Goal: Ask a question

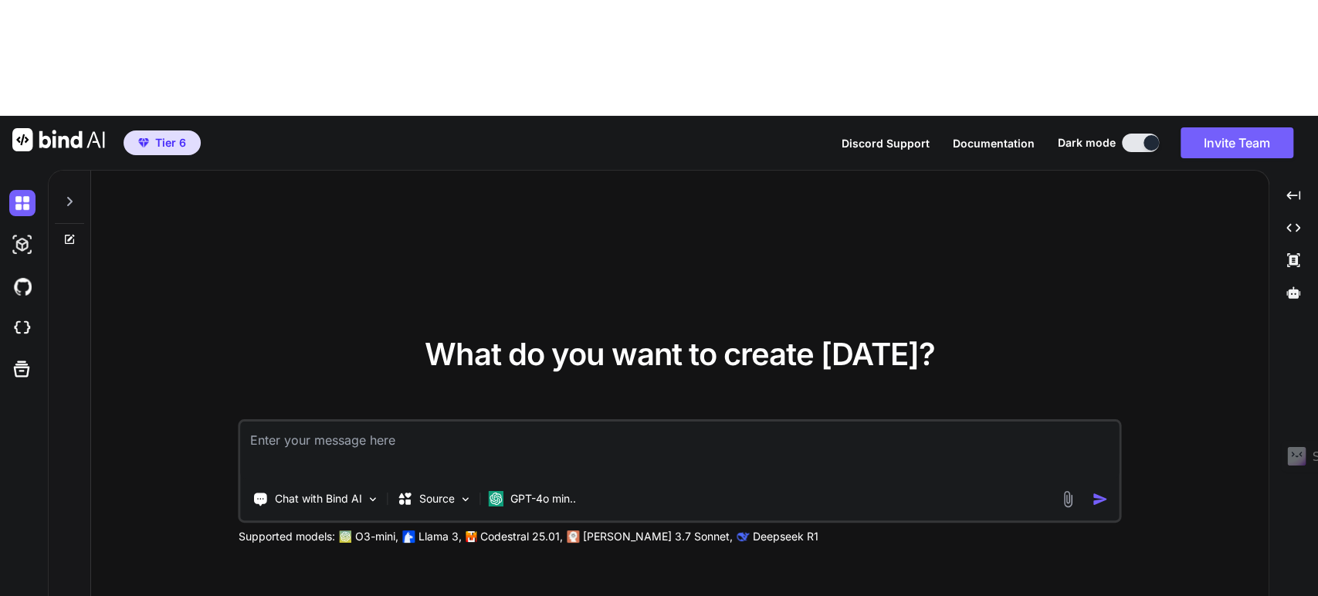
type textarea "x"
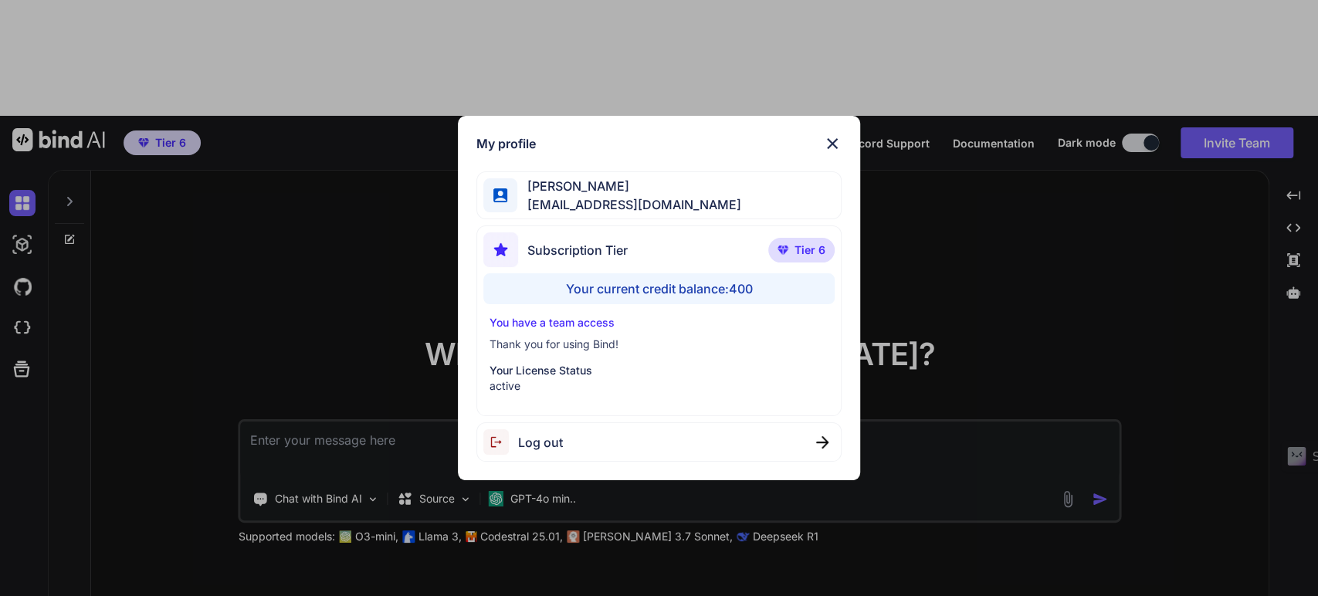
click at [259, 153] on div "My profile [PERSON_NAME] [EMAIL_ADDRESS][DOMAIN_NAME] Subscription Tier Tier 6 …" at bounding box center [659, 298] width 1318 height 596
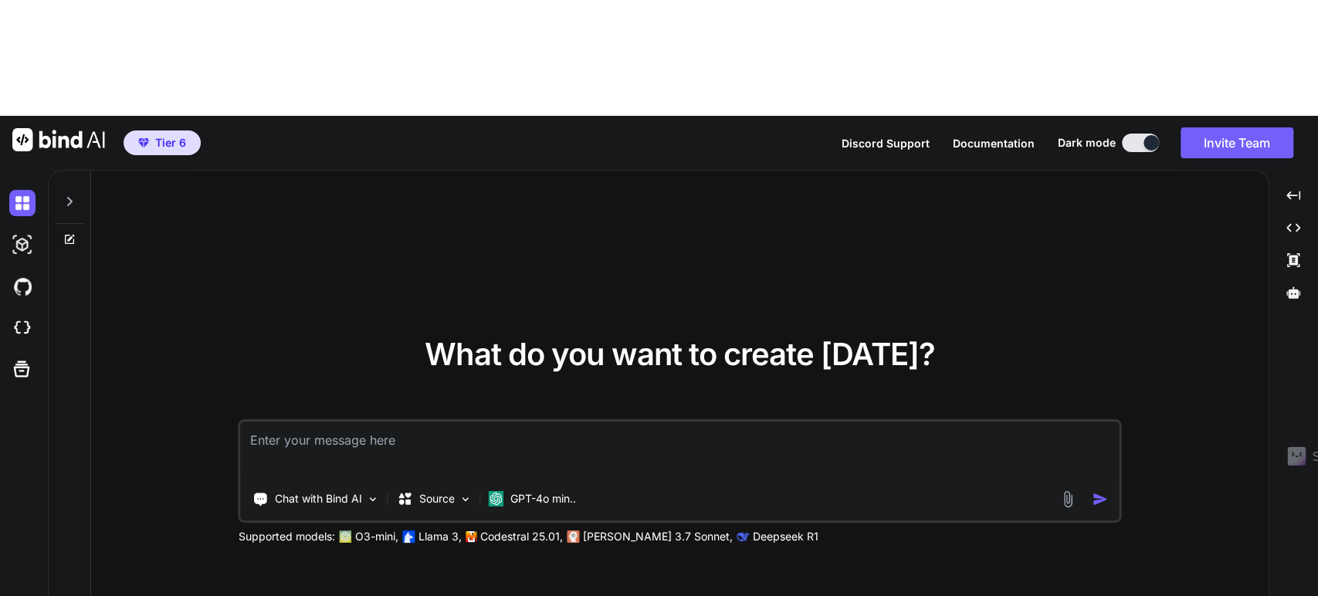
click at [296, 419] on div "Chat with Bind AI Source GPT-4o min.. Supported models: O3-mini, Llama 3, Codes…" at bounding box center [680, 481] width 882 height 125
click at [295, 491] on p "Chat with Bind AI" at bounding box center [318, 498] width 87 height 15
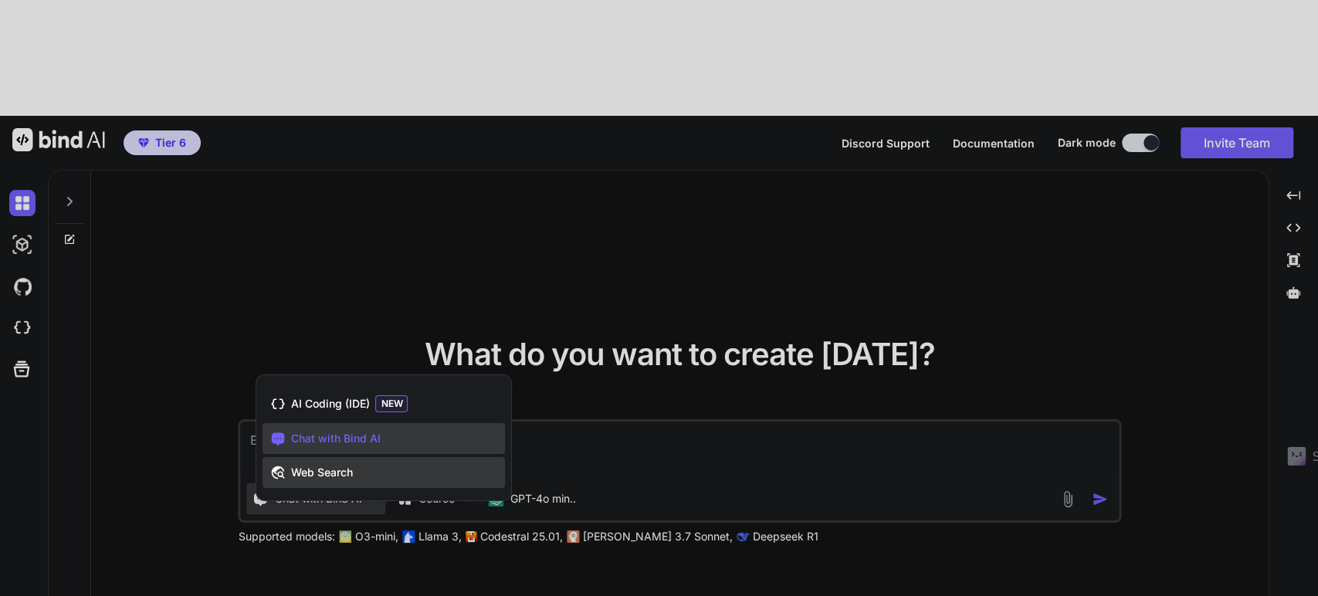
click at [313, 457] on div "Web Search" at bounding box center [383, 472] width 242 height 31
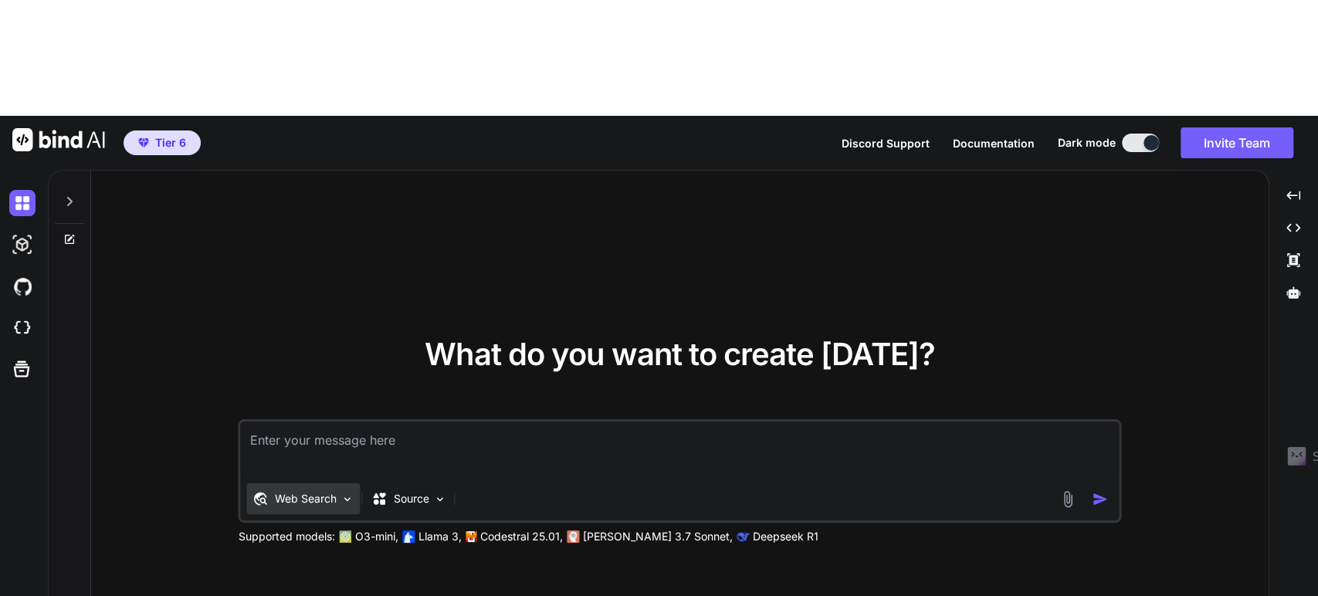
click at [290, 483] on div "Web Search" at bounding box center [303, 498] width 113 height 31
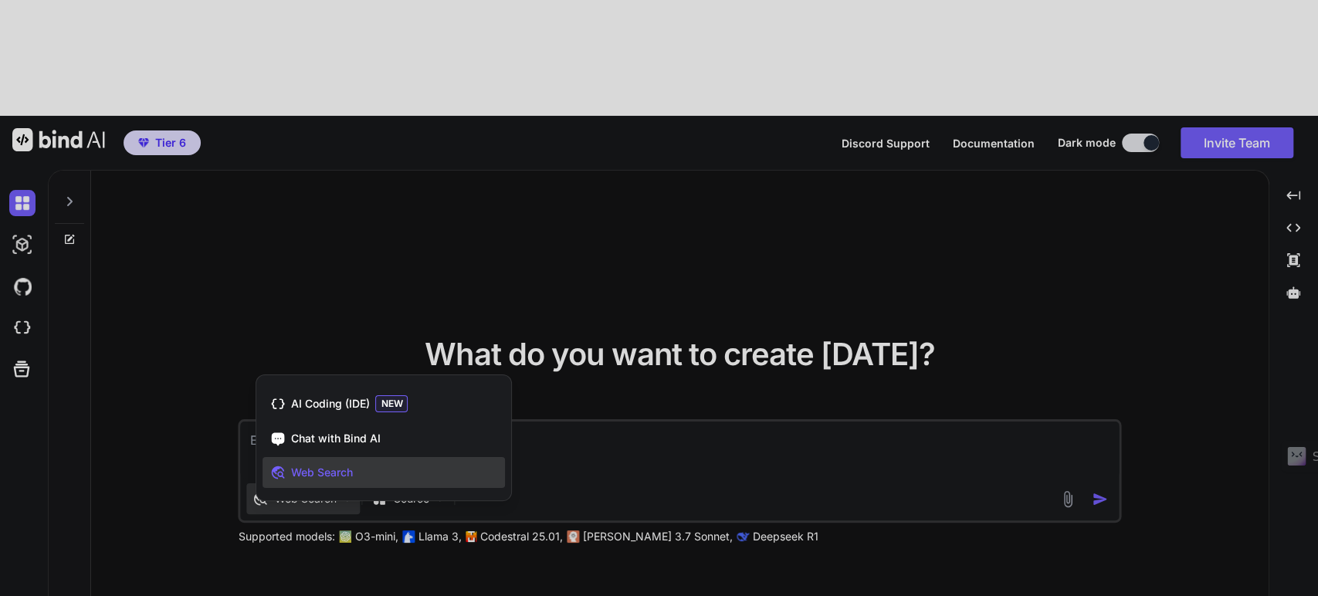
click at [293, 391] on div at bounding box center [659, 298] width 1318 height 596
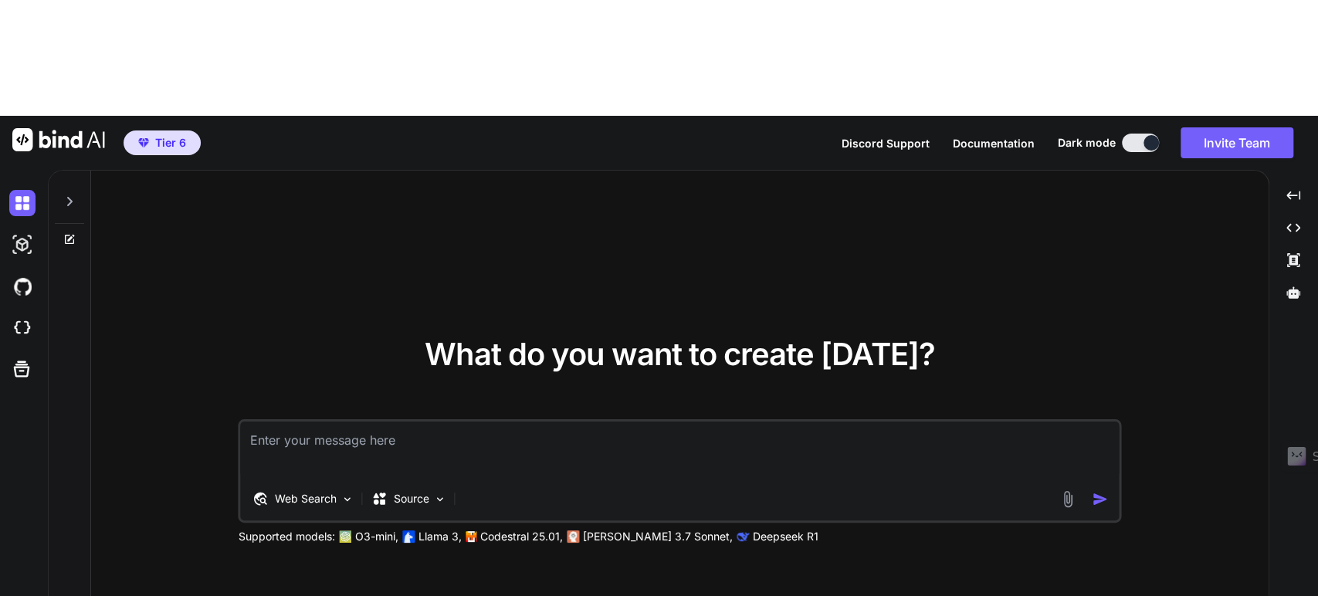
click at [313, 421] on textarea at bounding box center [680, 449] width 878 height 57
paste textarea "❯ npm install npm error code ERR_INVALID_PROTOCOL npm error Protocol "https:" n…"
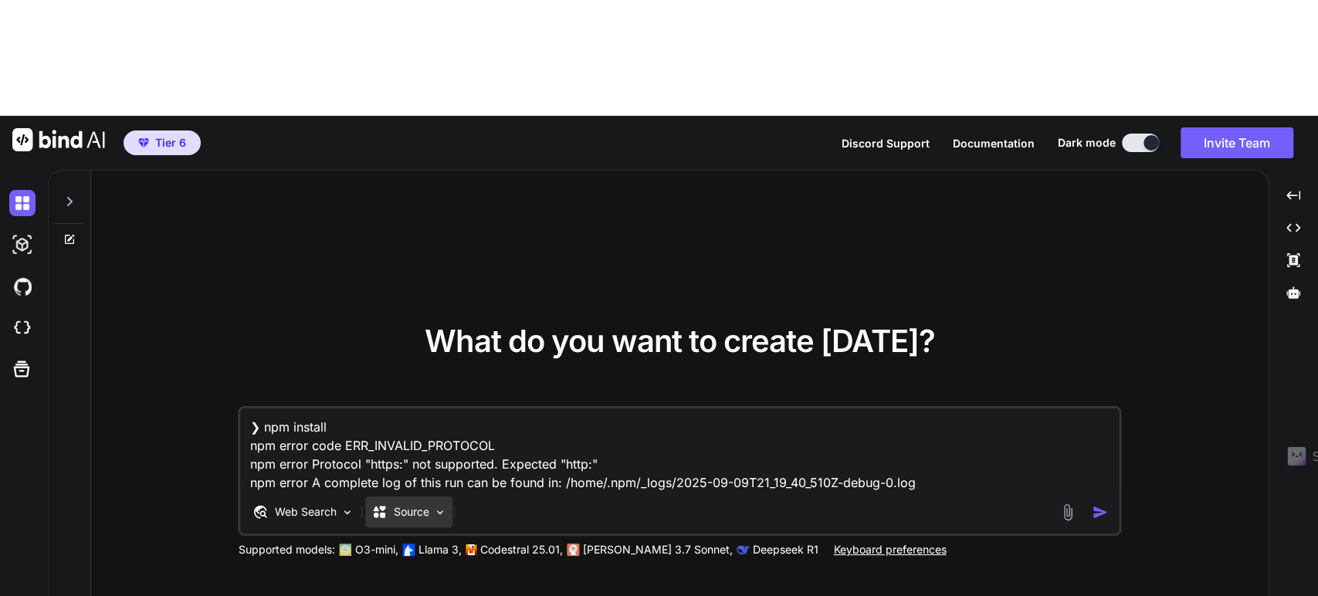
type textarea "❯ npm install npm error code ERR_INVALID_PROTOCOL npm error Protocol "https:" n…"
click at [420, 504] on p "Source" at bounding box center [412, 511] width 36 height 15
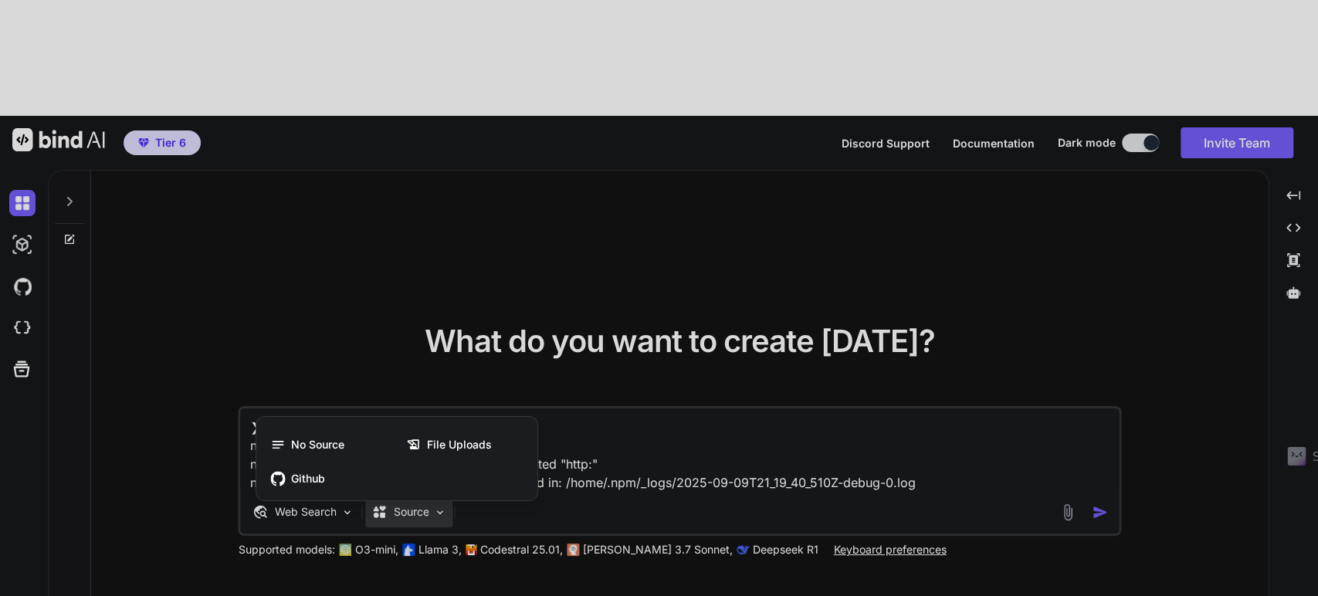
click at [498, 400] on div at bounding box center [659, 298] width 1318 height 596
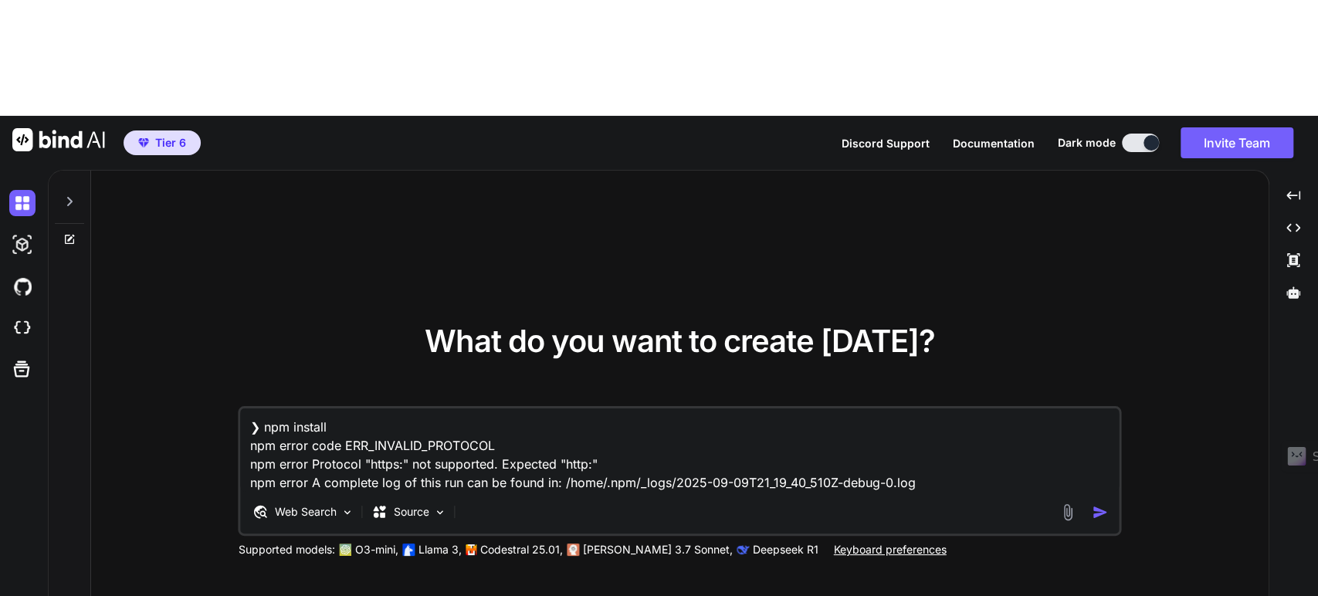
click at [987, 408] on textarea "❯ npm install npm error code ERR_INVALID_PROTOCOL npm error Protocol "https:" n…" at bounding box center [680, 449] width 878 height 83
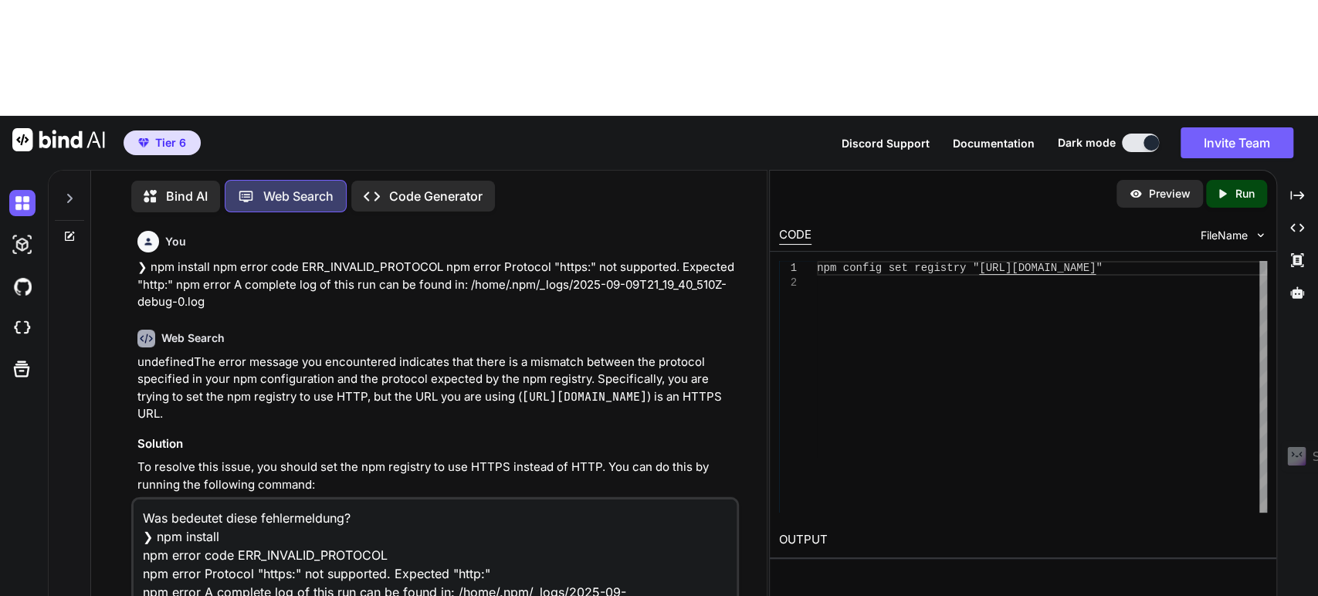
type textarea "Was bedeutet diese fehlermeldung? ❯ npm install npm error code ERR_INVALID_PROT…"
drag, startPoint x: 711, startPoint y: 528, endPoint x: 710, endPoint y: 509, distance: 18.5
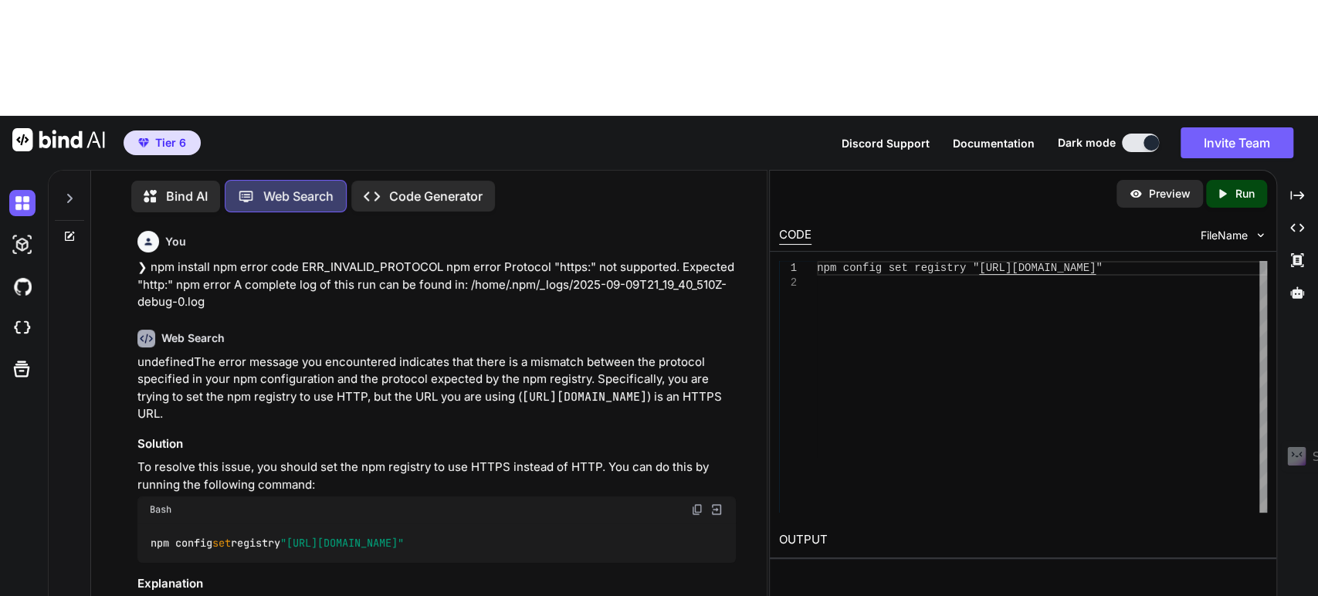
scroll to position [616, 0]
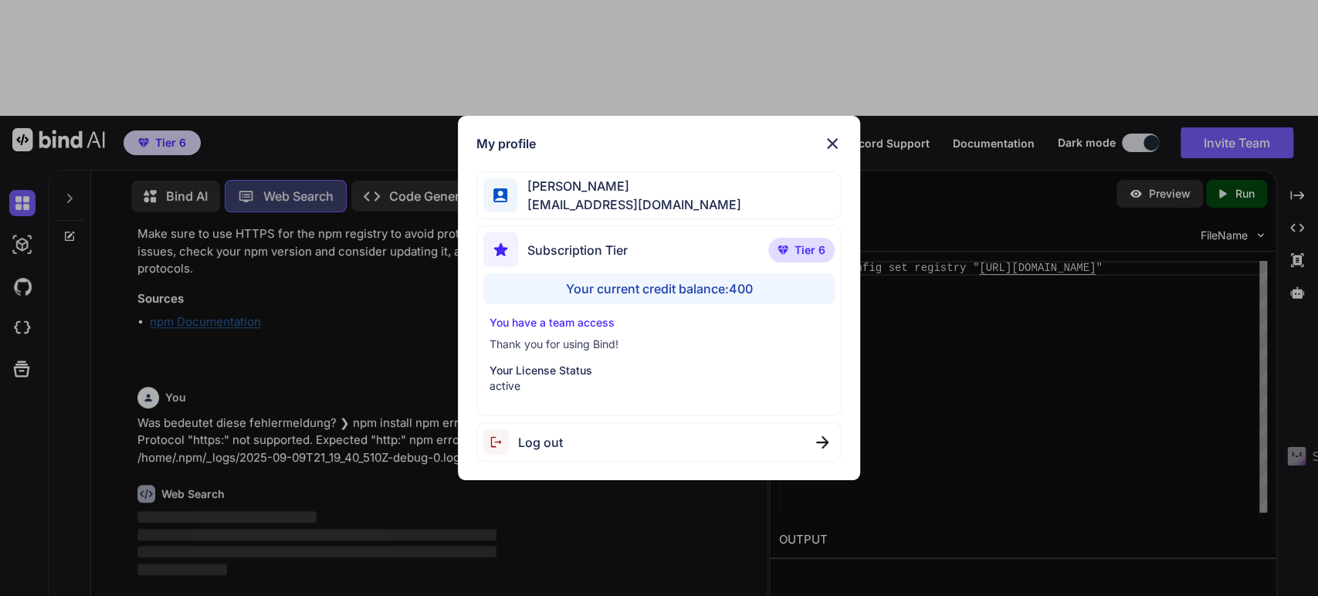
click at [314, 250] on div "My profile [PERSON_NAME] [EMAIL_ADDRESS][DOMAIN_NAME] Subscription Tier Tier 6 …" at bounding box center [659, 298] width 1318 height 596
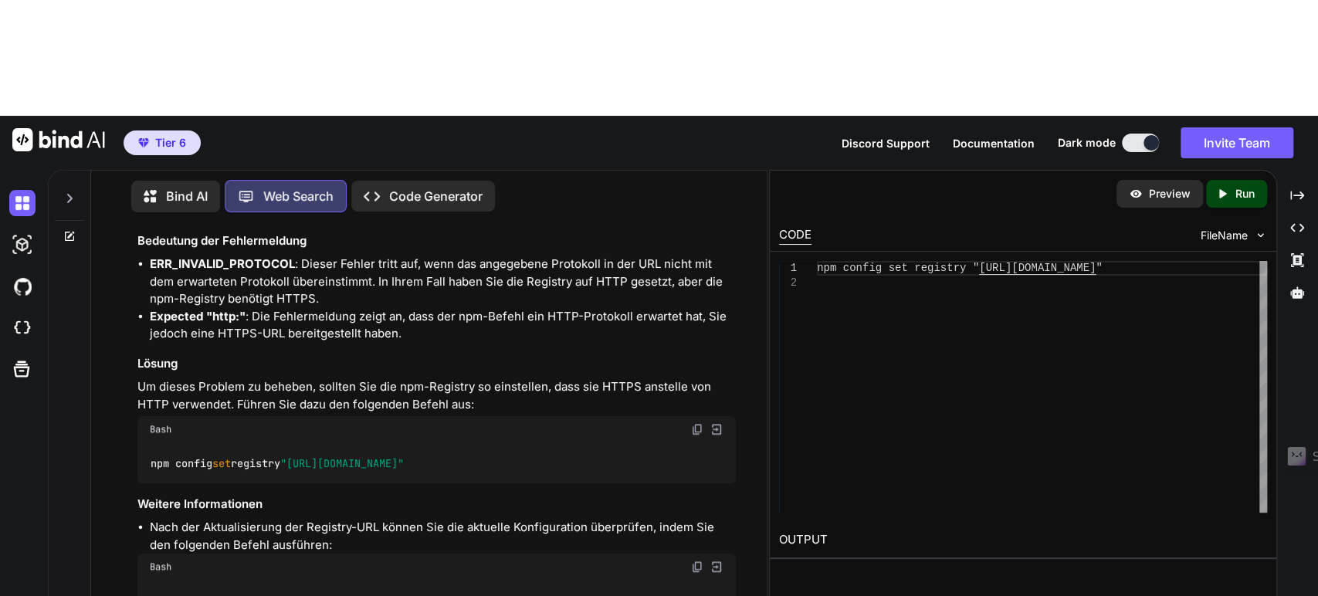
scroll to position [943, 0]
